Goal: Obtain resource: Download file/media

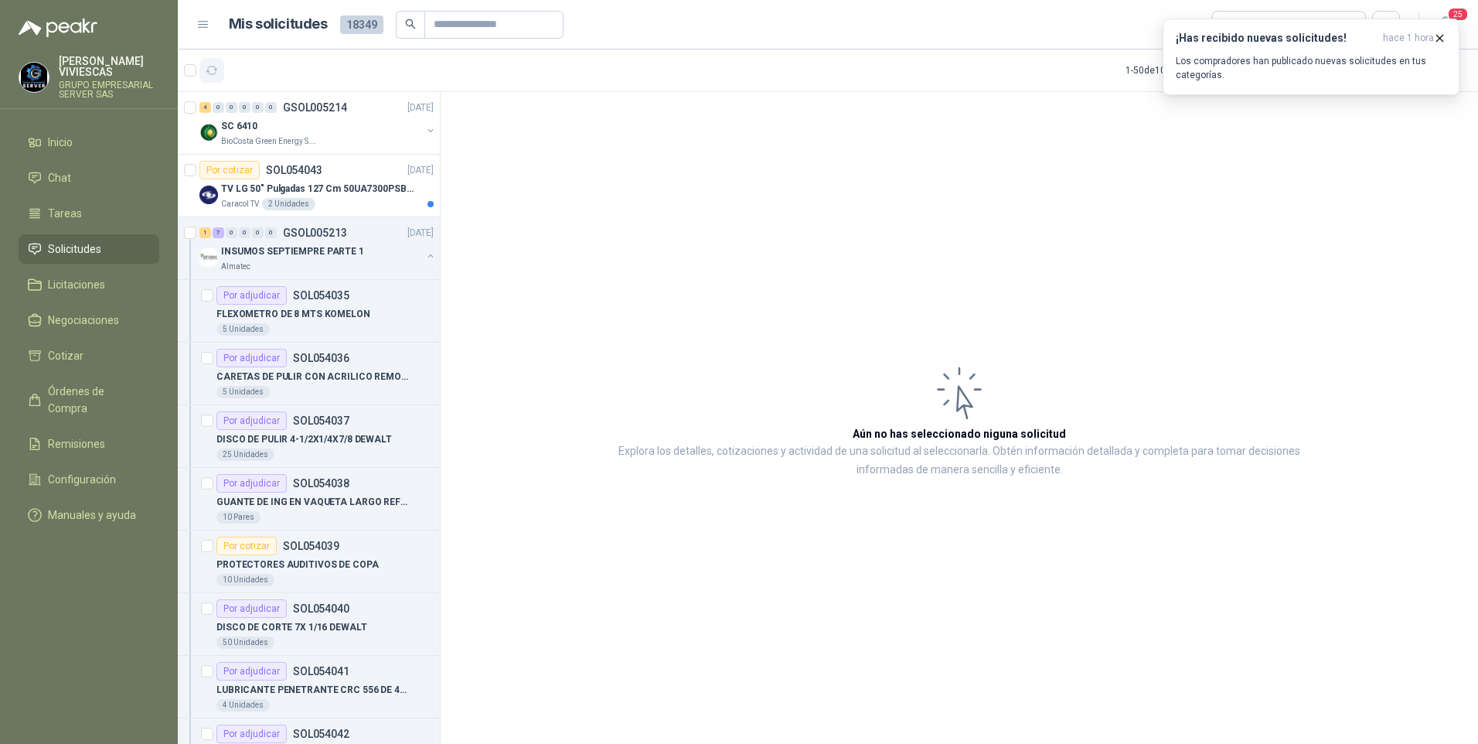
click at [209, 64] on icon "button" at bounding box center [212, 70] width 13 height 13
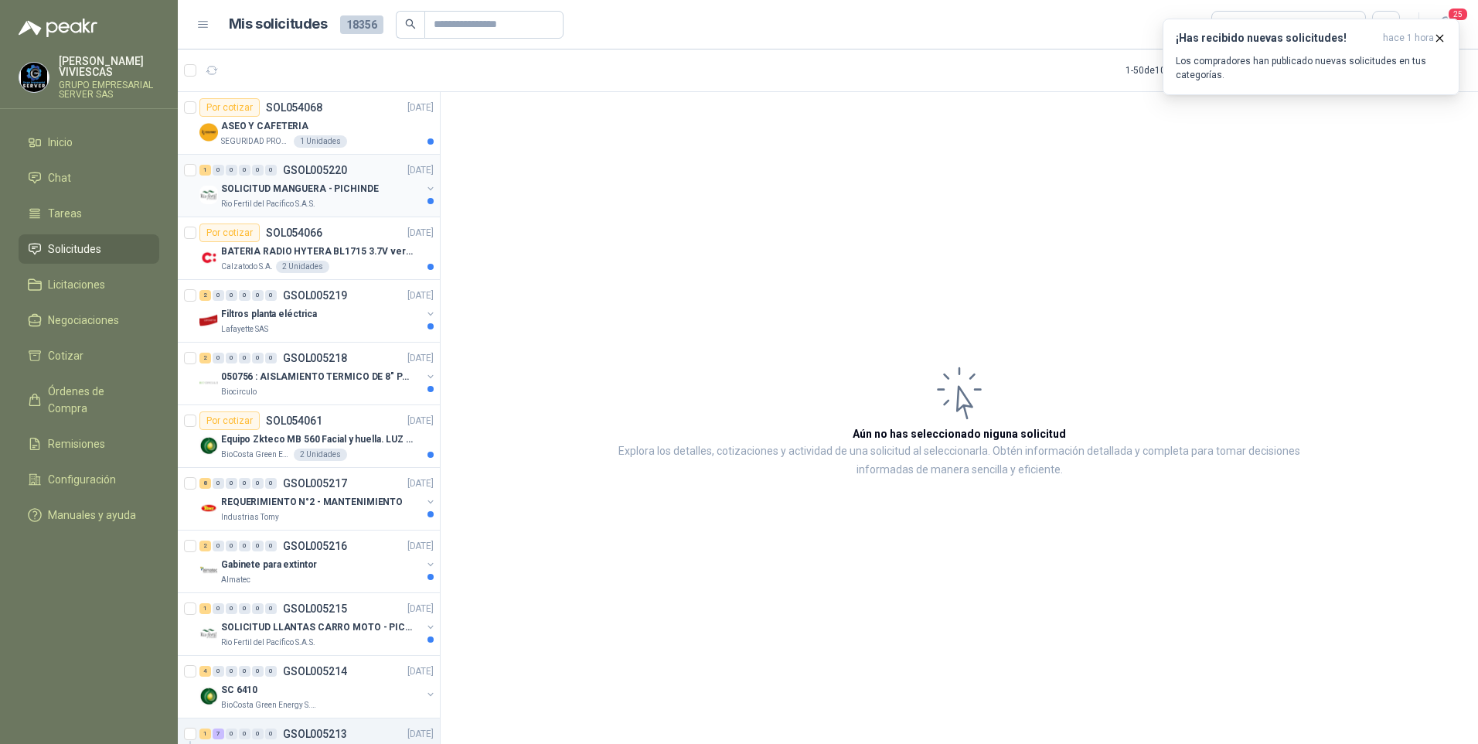
click at [281, 188] on p "SOLICITUD MANGUERA - PICHINDE" at bounding box center [300, 189] width 158 height 15
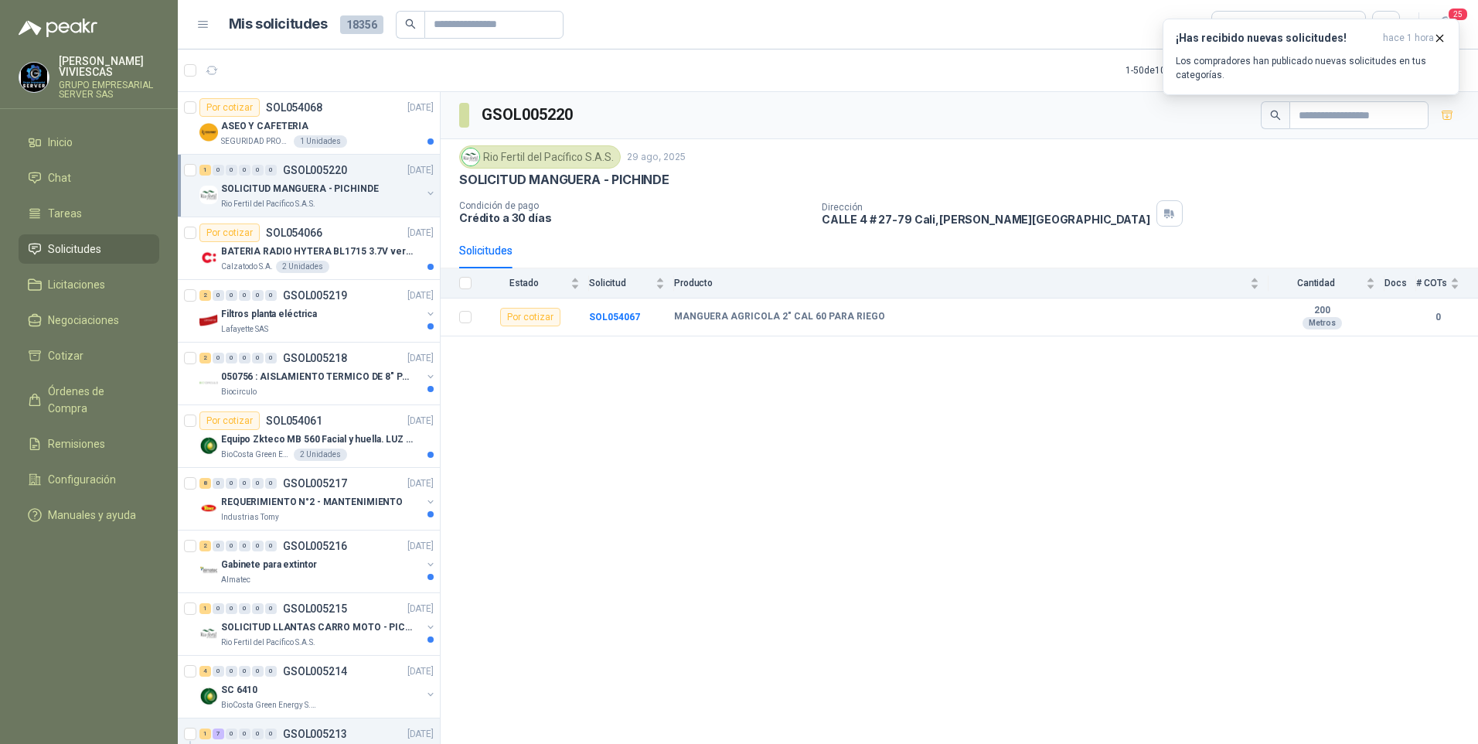
click at [257, 196] on div "SOLICITUD MANGUERA - PICHINDE" at bounding box center [321, 188] width 200 height 19
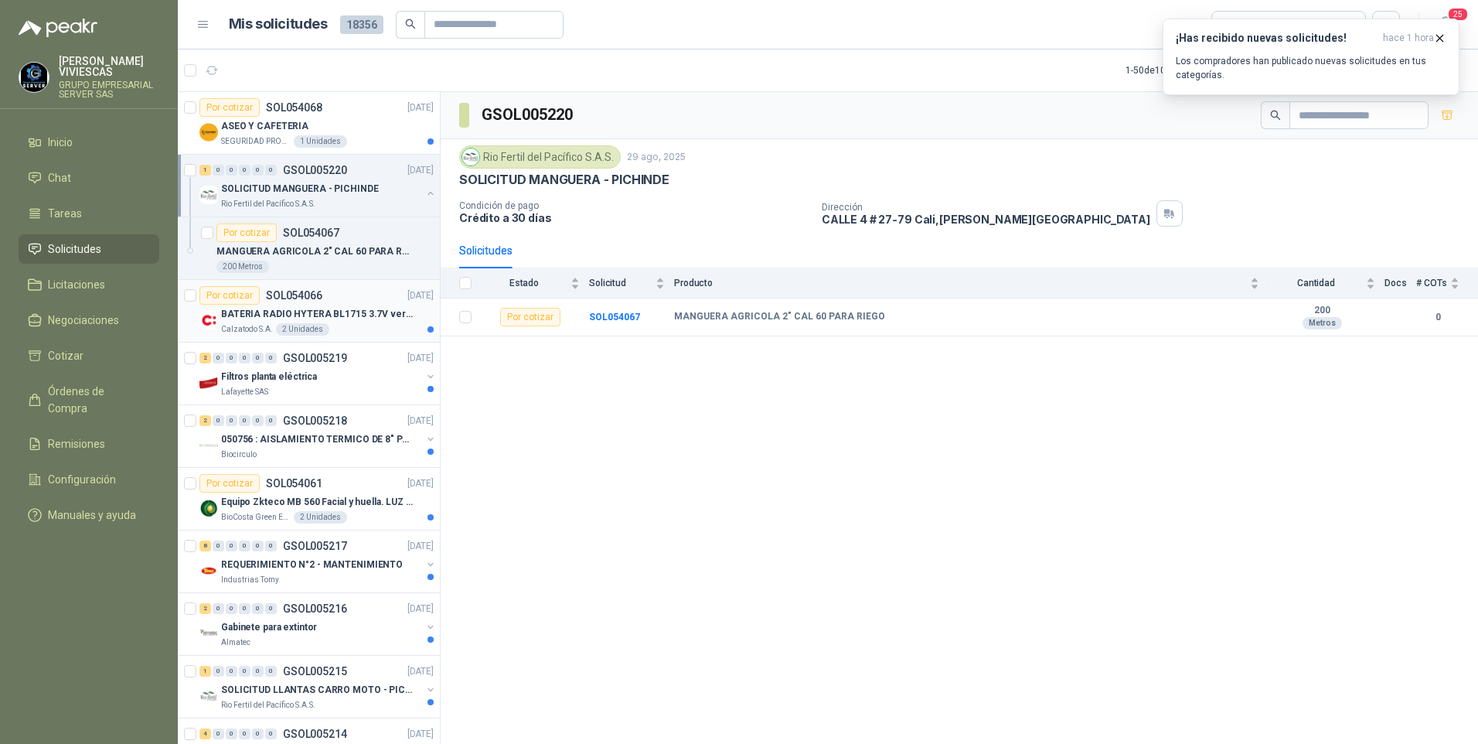
click at [254, 314] on p "BATERIA RADIO HYTERA BL1715 3.7V ver imagen" at bounding box center [317, 314] width 192 height 15
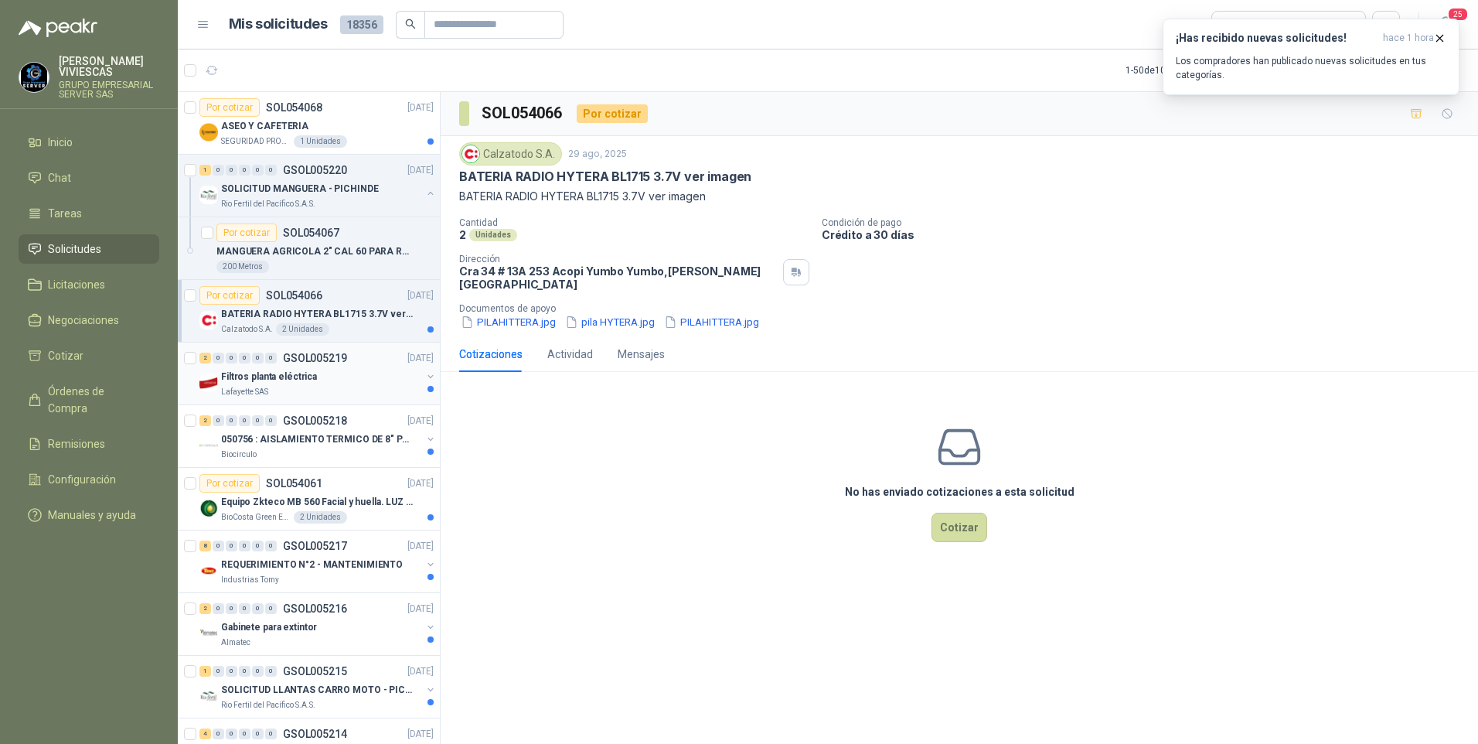
click at [249, 390] on p "Lafayette SAS" at bounding box center [244, 392] width 47 height 12
click at [265, 446] on p "050756 : AISLAMIENTO TERMICO DE 8" PARA TUBERIA" at bounding box center [317, 439] width 192 height 15
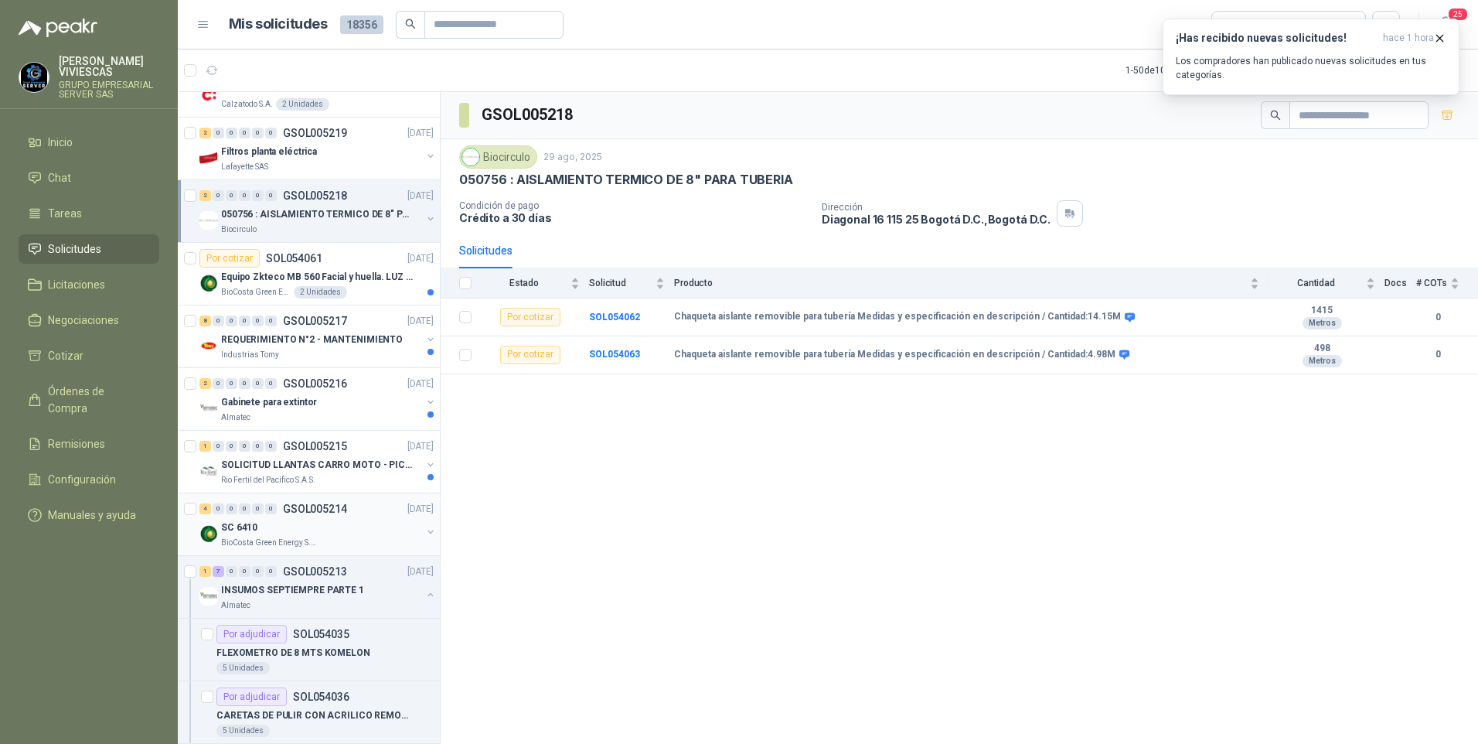
scroll to position [232, 0]
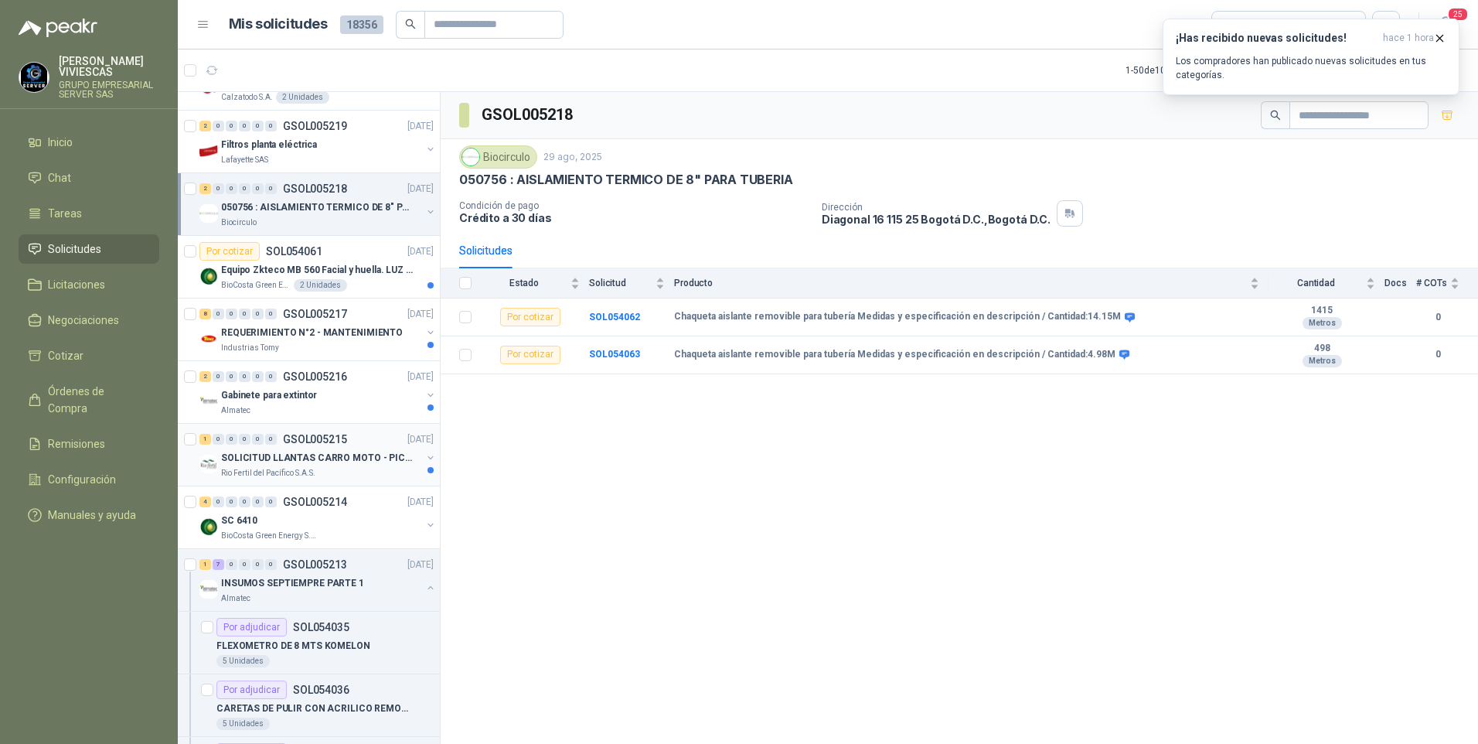
click at [322, 455] on p "SOLICITUD LLANTAS CARRO MOTO - PICHINDE" at bounding box center [317, 458] width 192 height 15
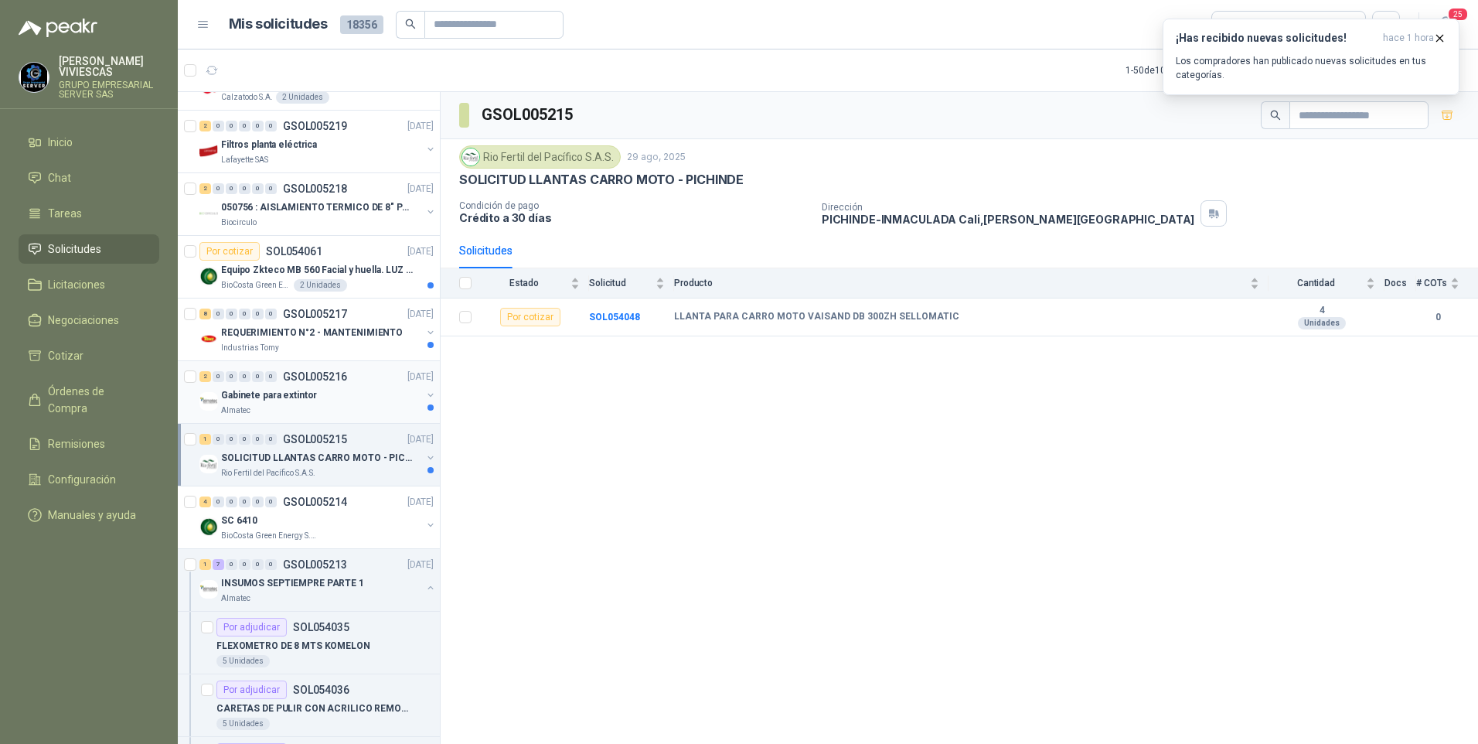
click at [271, 390] on p "Gabinete para extintor" at bounding box center [269, 395] width 96 height 15
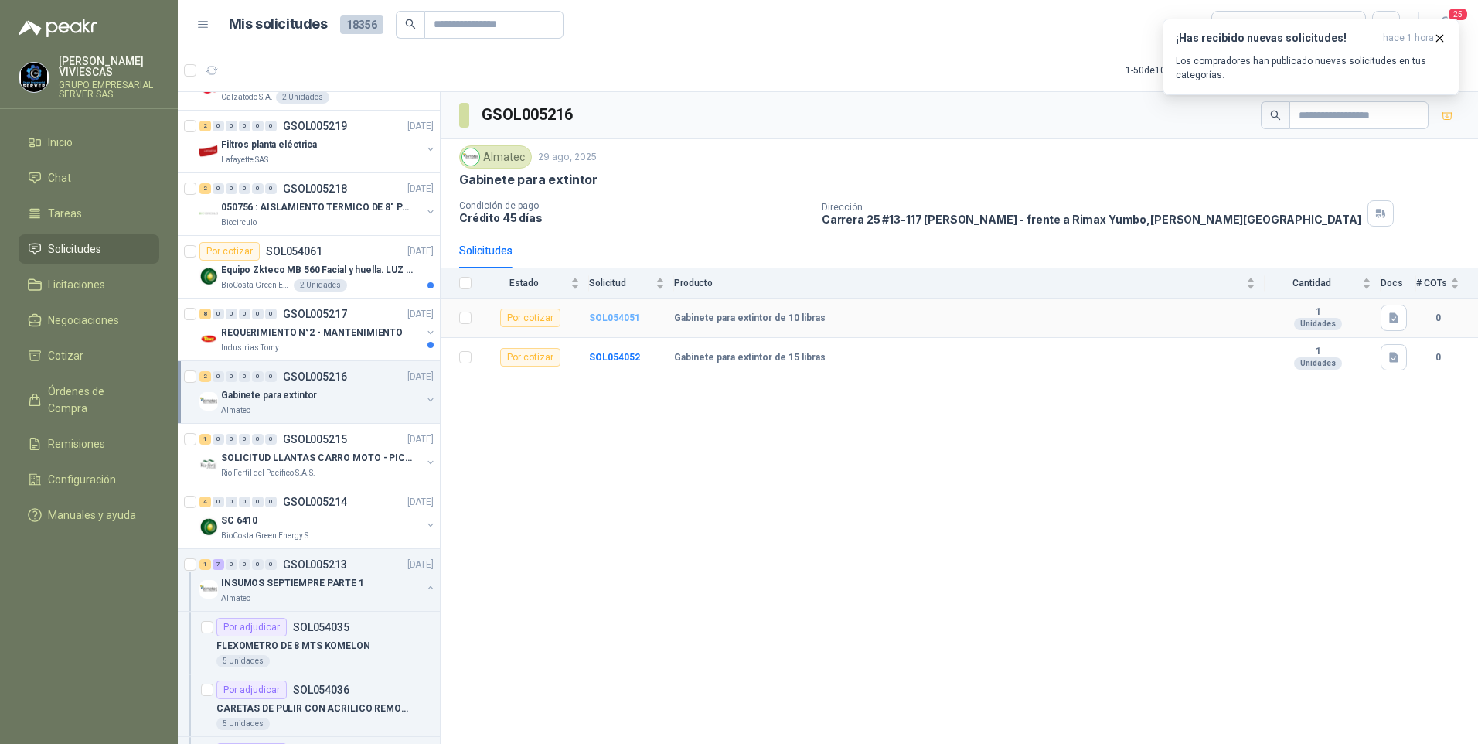
click at [608, 317] on b "SOL054051" at bounding box center [614, 317] width 51 height 11
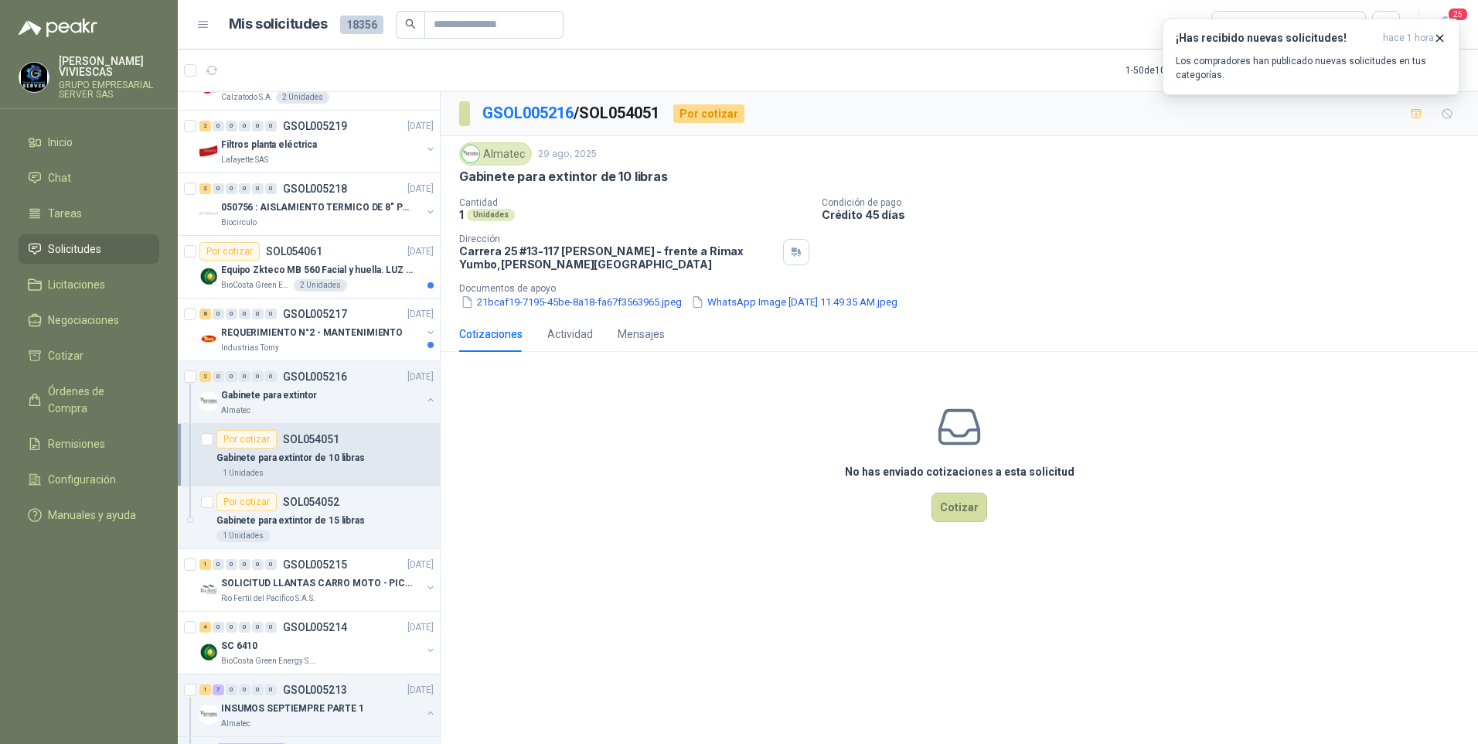
click at [575, 310] on div "Almatec [DATE] Gabinete para extintor de 10 libras Cantidad 1 Unidades Condició…" at bounding box center [959, 226] width 1037 height 180
click at [575, 308] on button "21bcaf19-7195-45be-8a18-fa67f3563965.jpeg" at bounding box center [571, 302] width 224 height 16
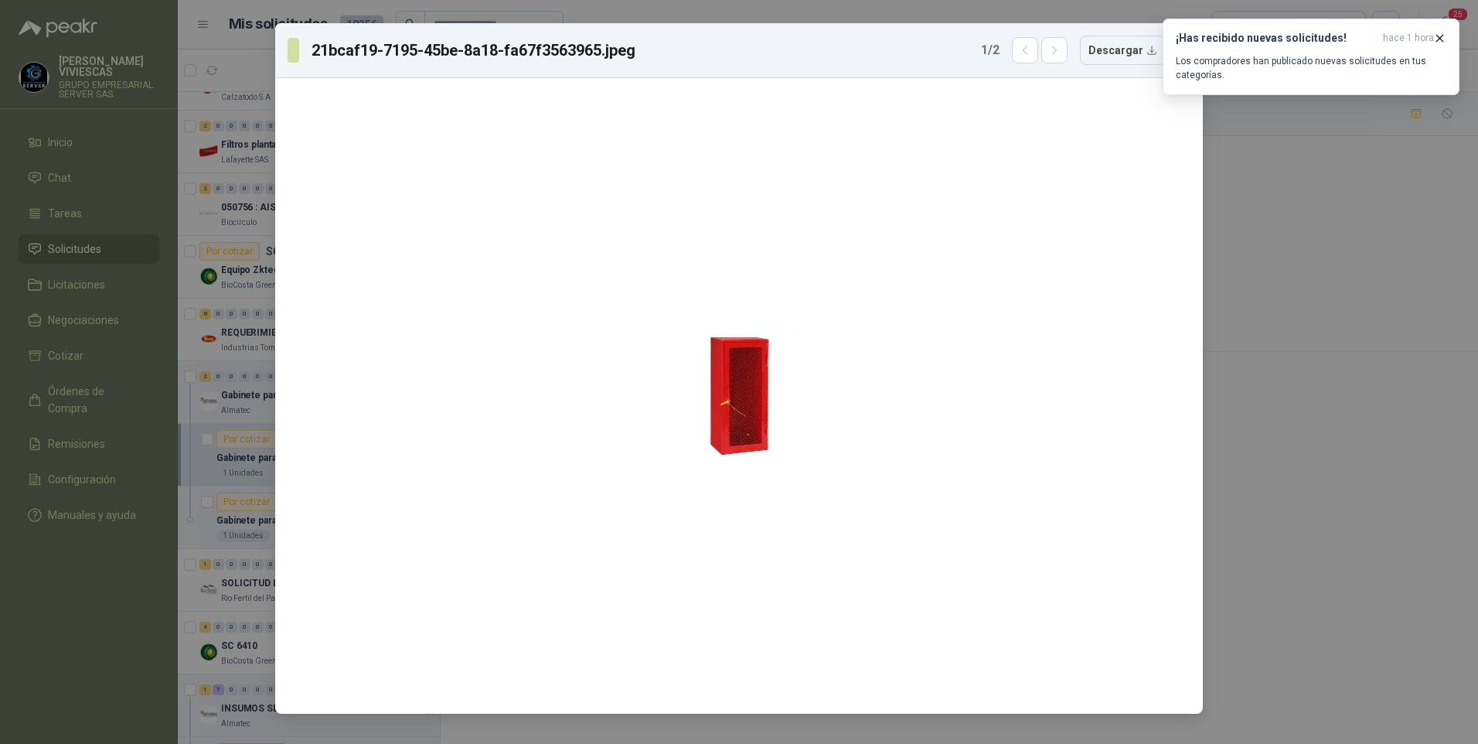
click at [1353, 499] on div "21bcaf19-7195-45be-8a18-fa67f3563965.jpeg 1 / 2 Descargar" at bounding box center [739, 372] width 1478 height 744
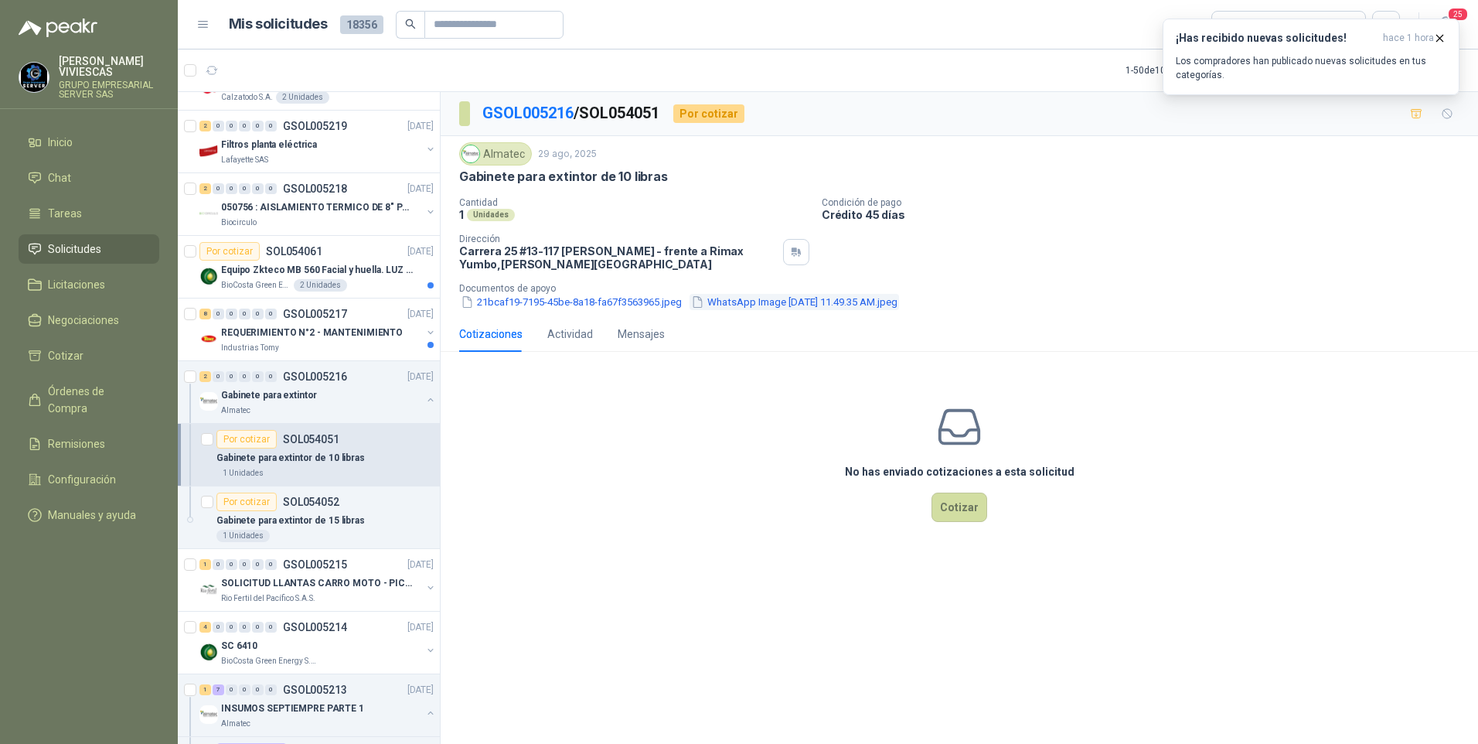
click at [851, 302] on button "WhatsApp Image [DATE] 11.49.35 AM.jpeg" at bounding box center [794, 302] width 209 height 16
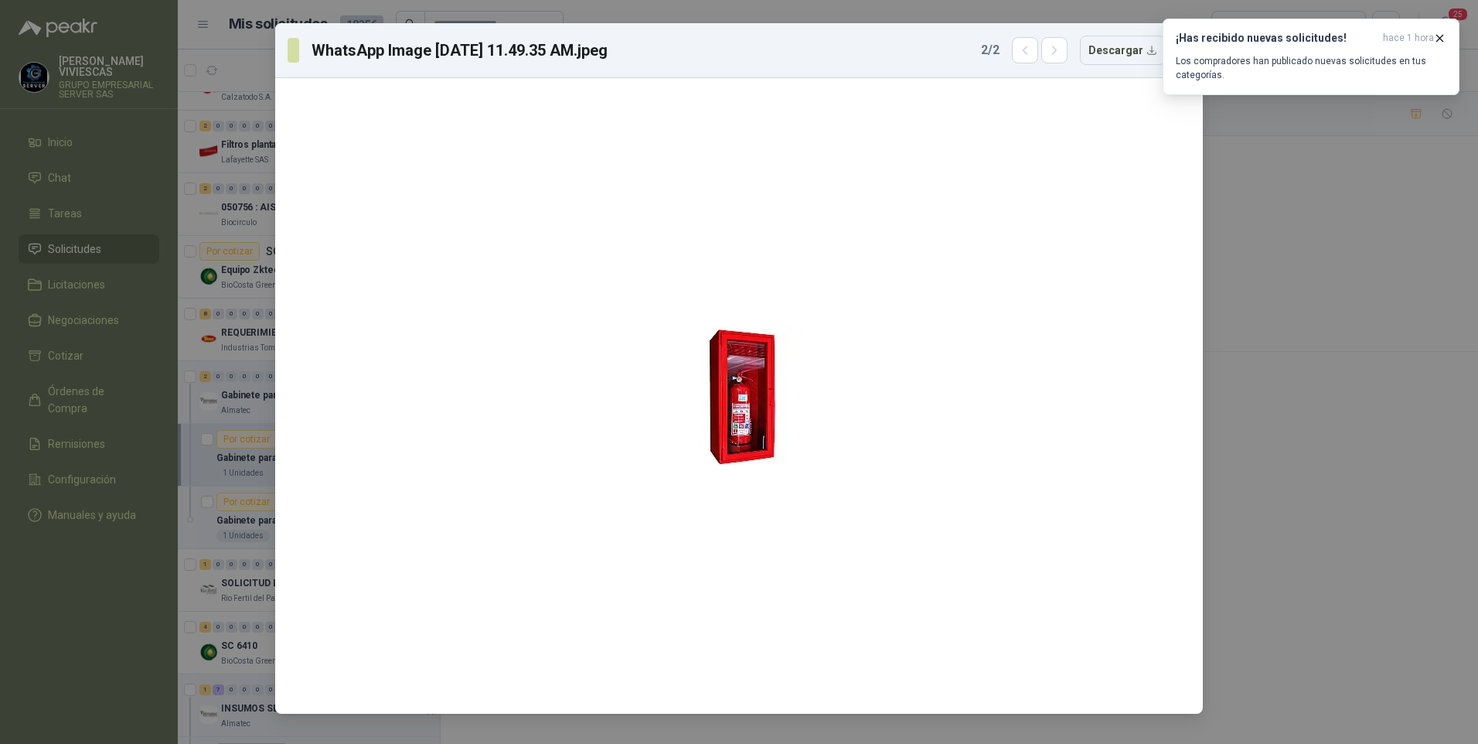
drag, startPoint x: 1258, startPoint y: 490, endPoint x: 957, endPoint y: 402, distance: 314.1
click at [1257, 489] on div "WhatsApp Image [DATE] 11.49.35 AM.jpeg 2 / 2 Descargar" at bounding box center [739, 372] width 1478 height 744
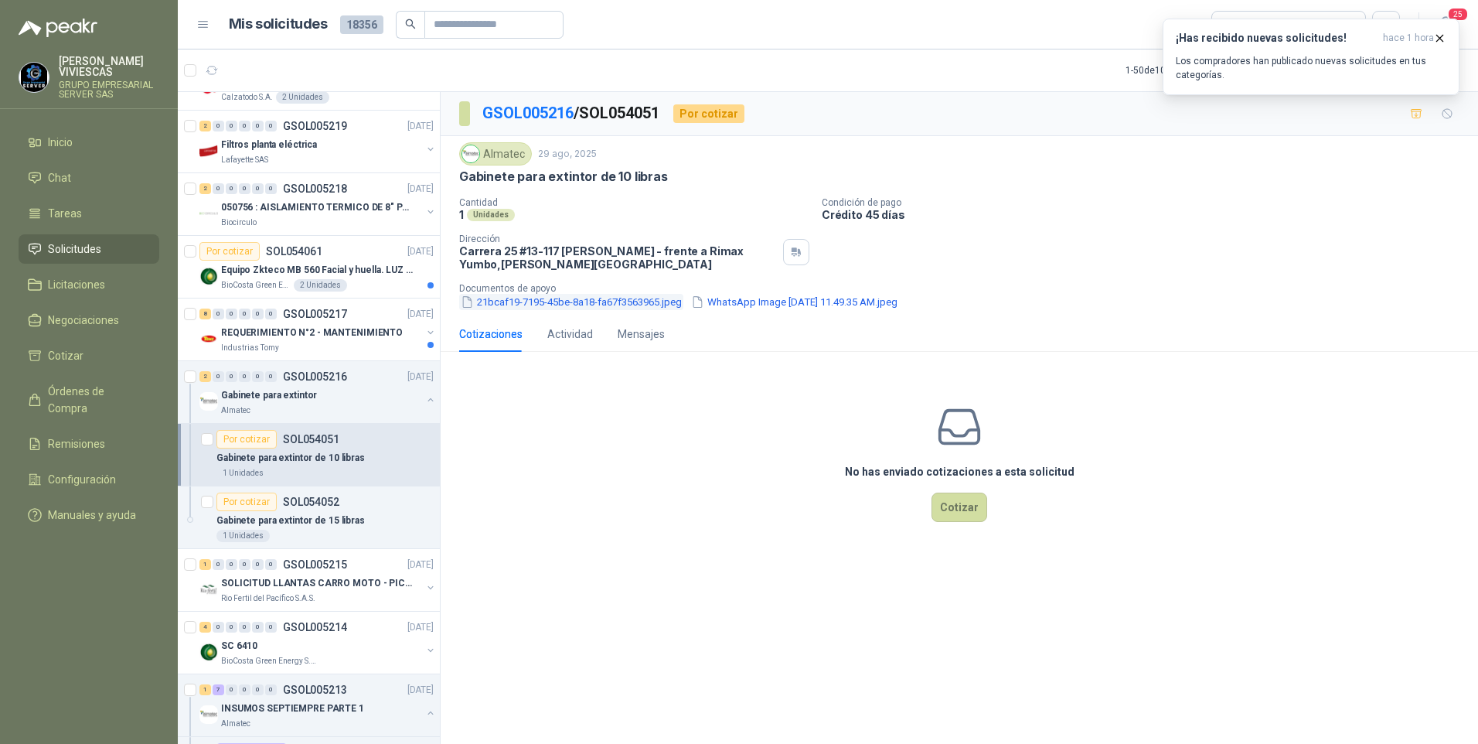
click at [509, 305] on button "21bcaf19-7195-45be-8a18-fa67f3563965.jpeg" at bounding box center [571, 302] width 224 height 16
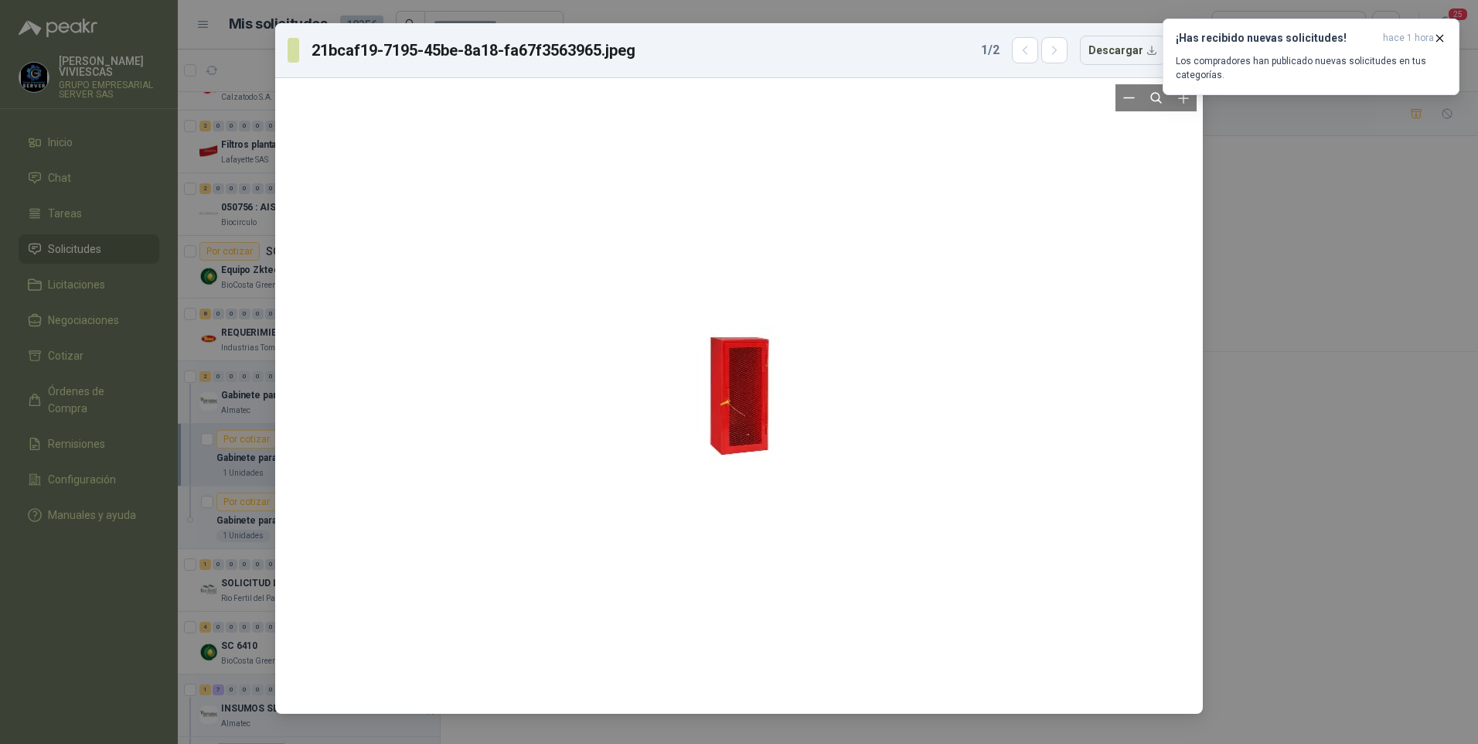
click at [725, 415] on div at bounding box center [739, 395] width 132 height 623
click at [1298, 547] on div "21bcaf19-7195-45be-8a18-fa67f3563965.jpeg 1 / 2 Descargar" at bounding box center [739, 372] width 1478 height 744
